Goal: Information Seeking & Learning: Learn about a topic

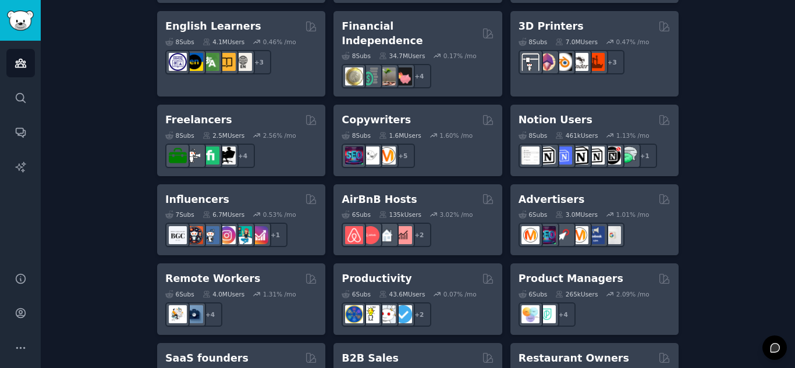
scroll to position [974, 0]
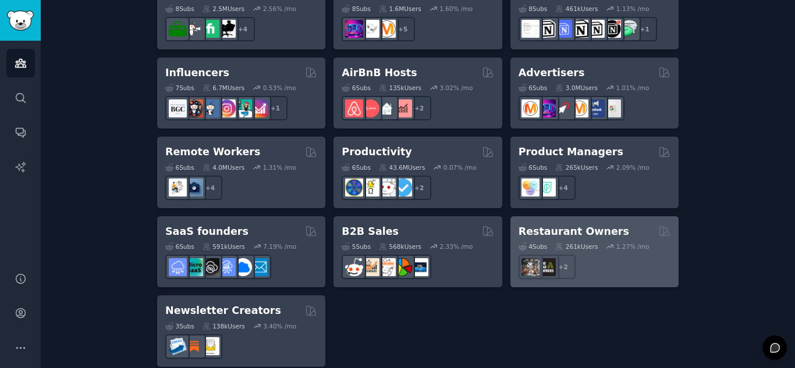
click at [614, 255] on div "+ 2" at bounding box center [594, 267] width 152 height 24
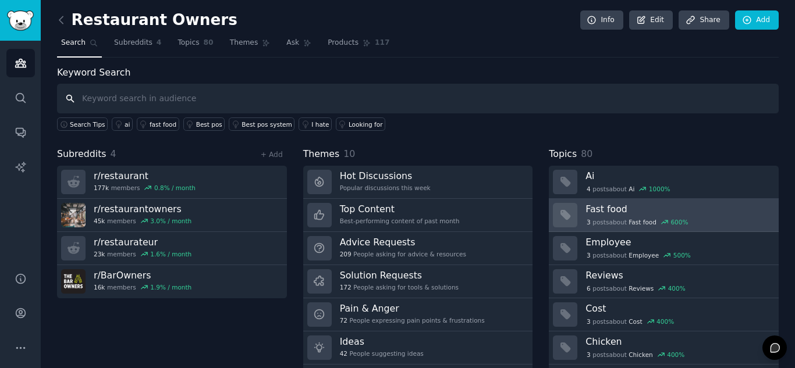
scroll to position [33, 0]
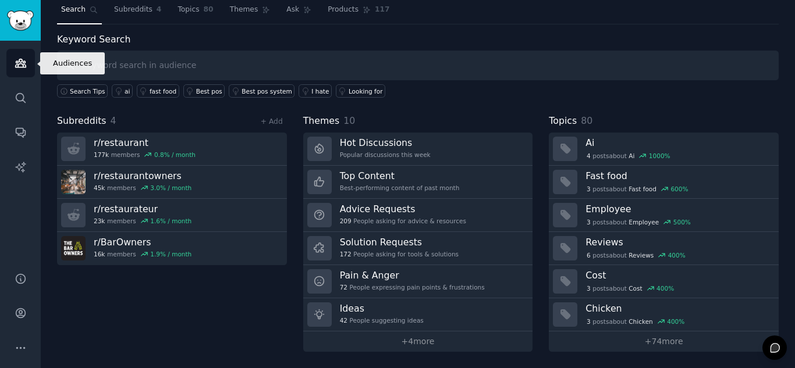
click at [15, 63] on icon "Sidebar" at bounding box center [21, 63] width 12 height 12
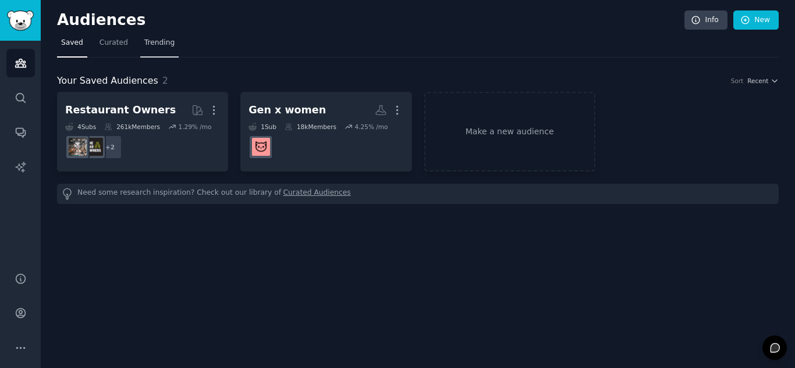
click at [154, 44] on span "Trending" at bounding box center [159, 43] width 30 height 10
